Goal: Task Accomplishment & Management: Complete application form

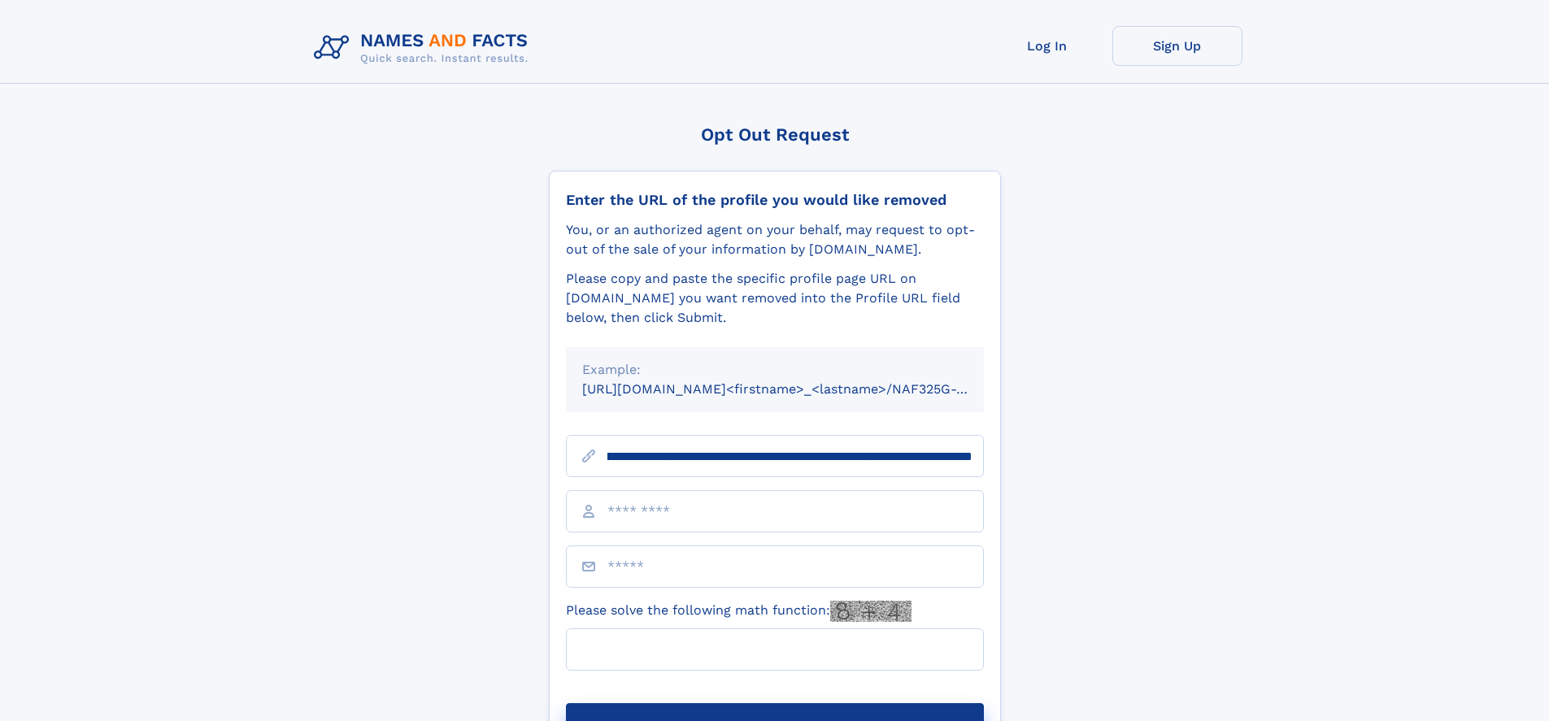
scroll to position [0, 187]
type input "**********"
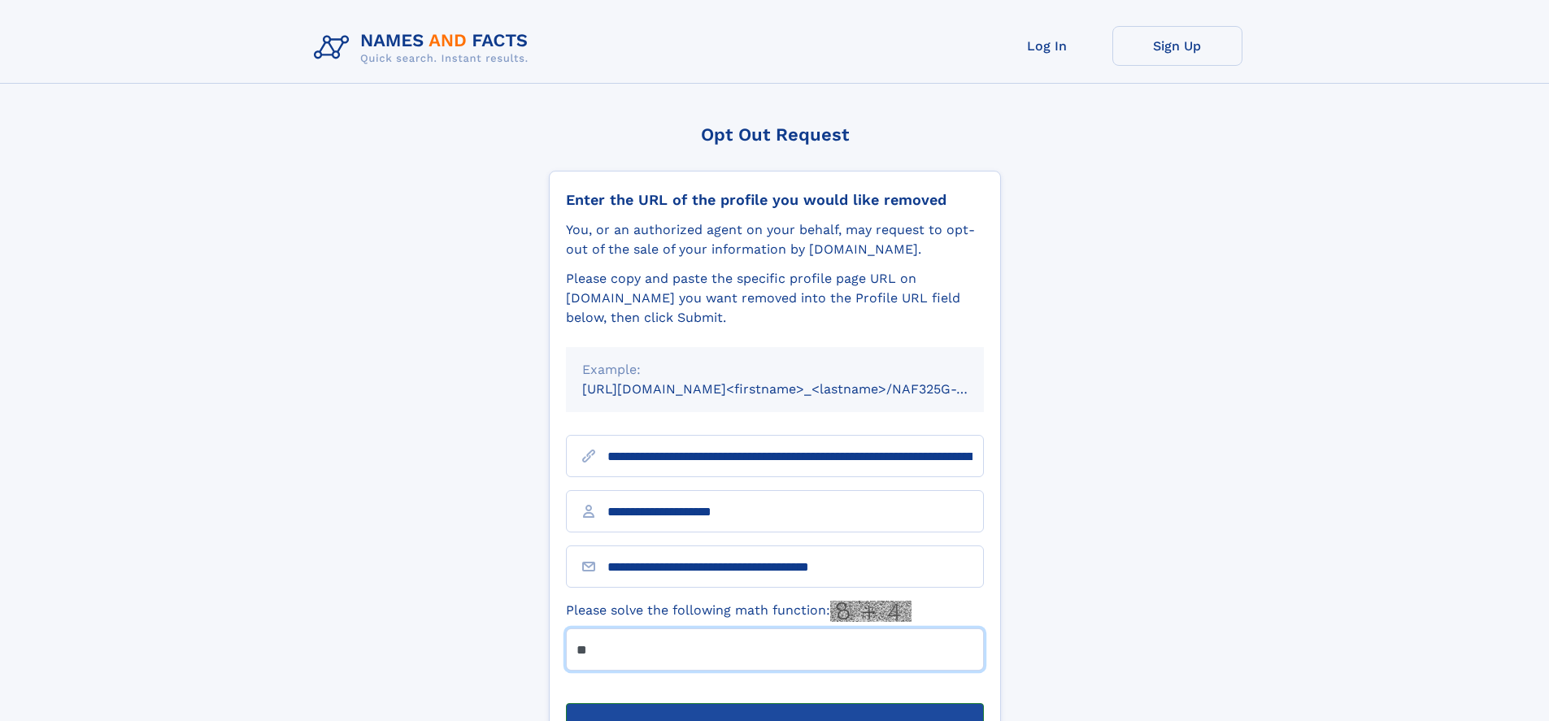
type input "**"
click at [774, 703] on button "Submit Opt Out Request" at bounding box center [775, 729] width 418 height 52
